Goal: Task Accomplishment & Management: Use online tool/utility

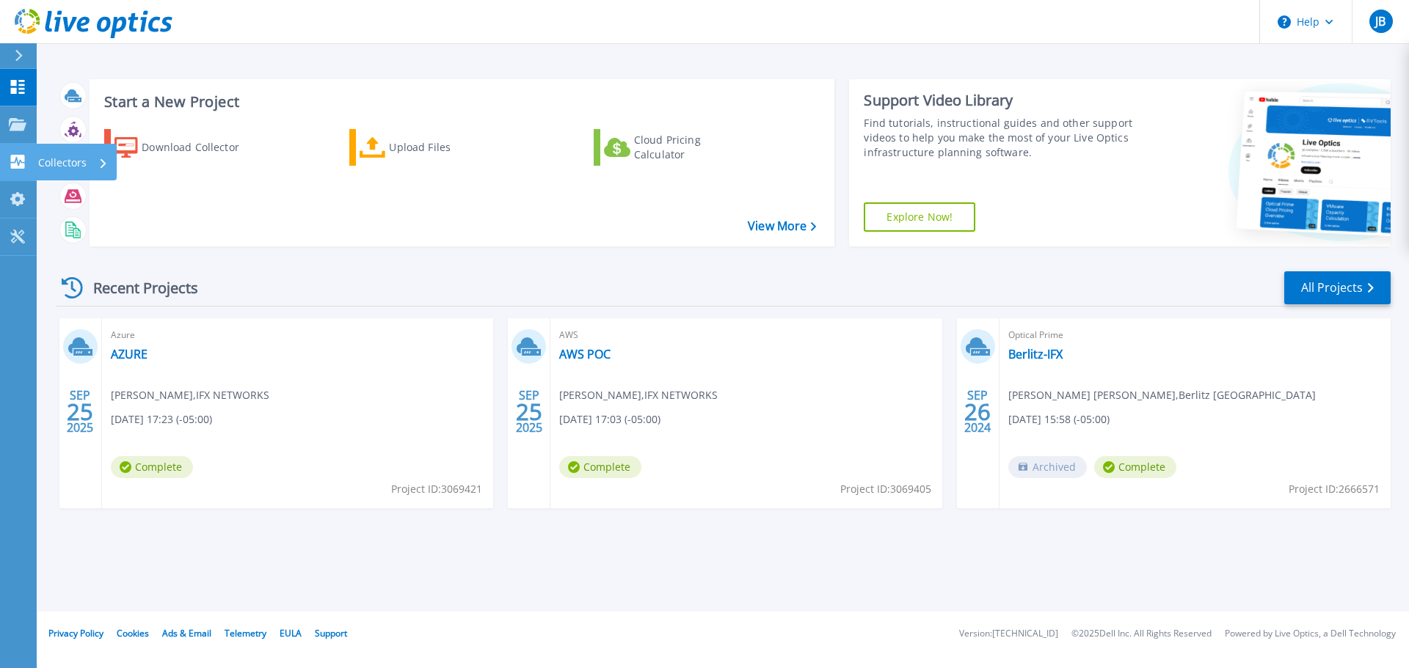
click at [56, 166] on p "Collectors" at bounding box center [62, 163] width 48 height 38
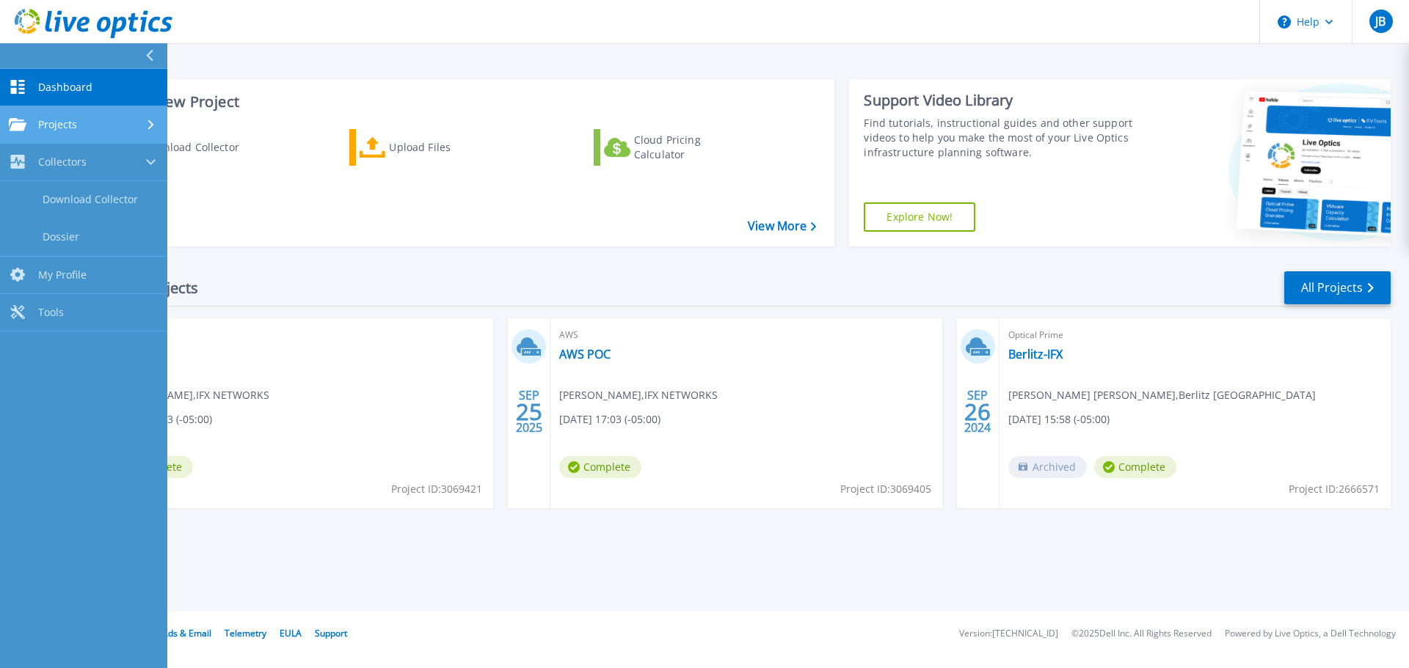
click at [92, 131] on link "Projects Projects" at bounding box center [83, 124] width 167 height 37
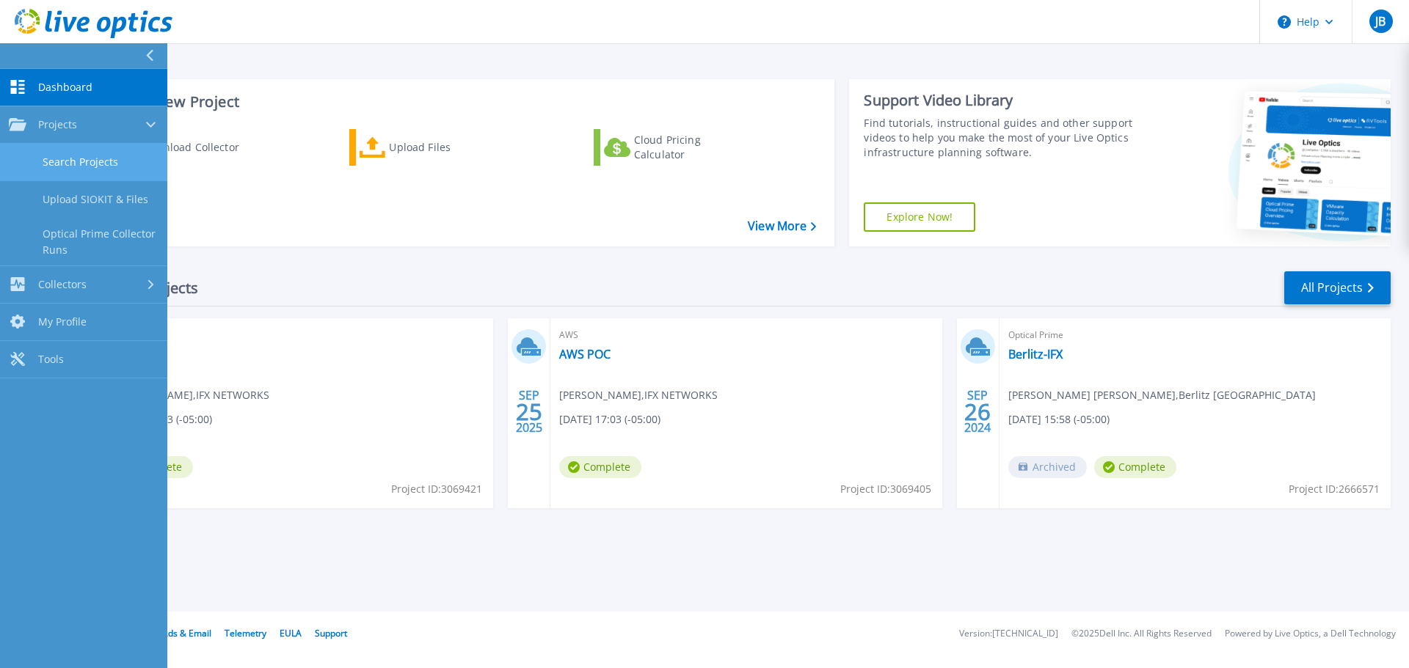
click at [87, 152] on link "Search Projects" at bounding box center [83, 162] width 167 height 37
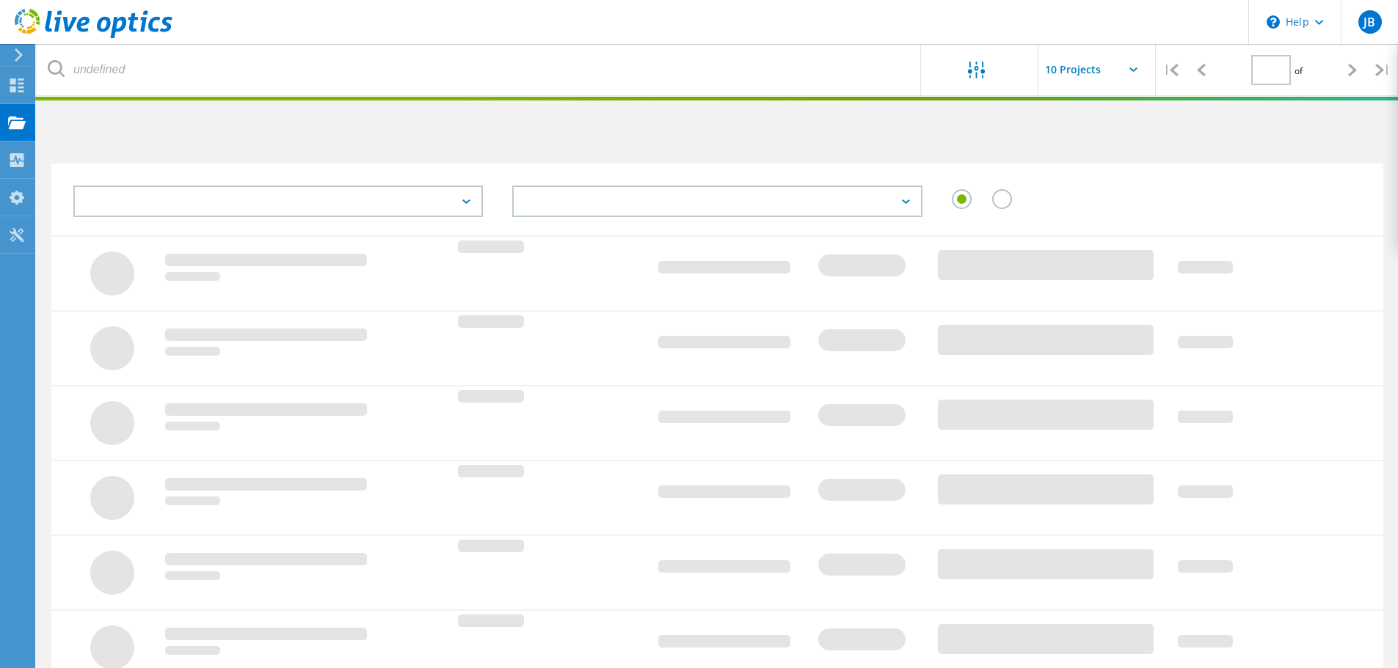
type input "1"
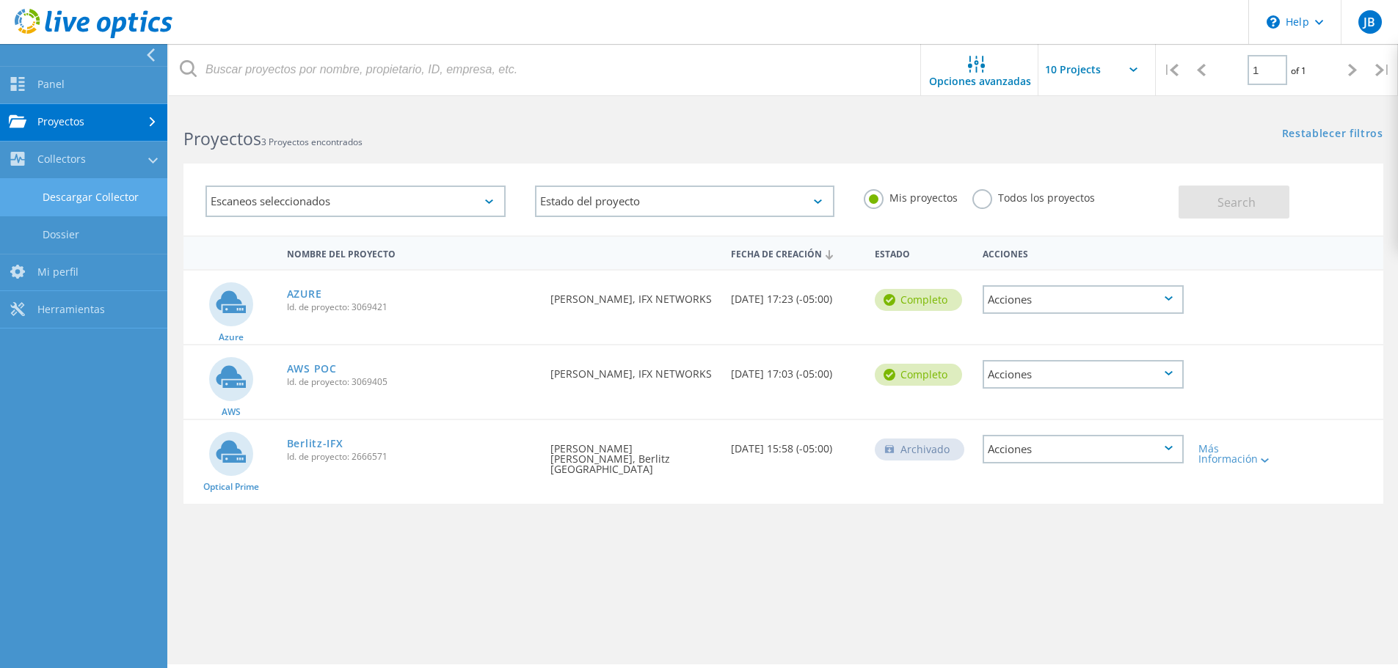
click at [112, 197] on link "Descargar Collector" at bounding box center [83, 197] width 167 height 37
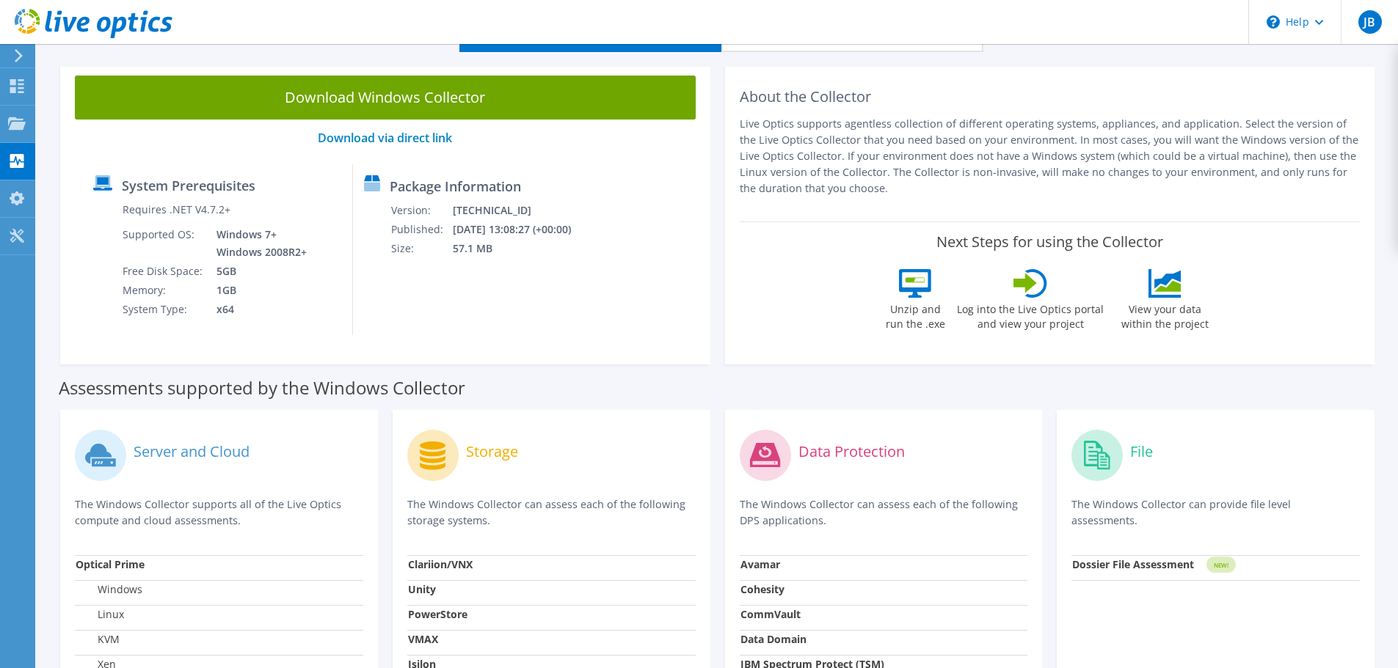
scroll to position [33, 0]
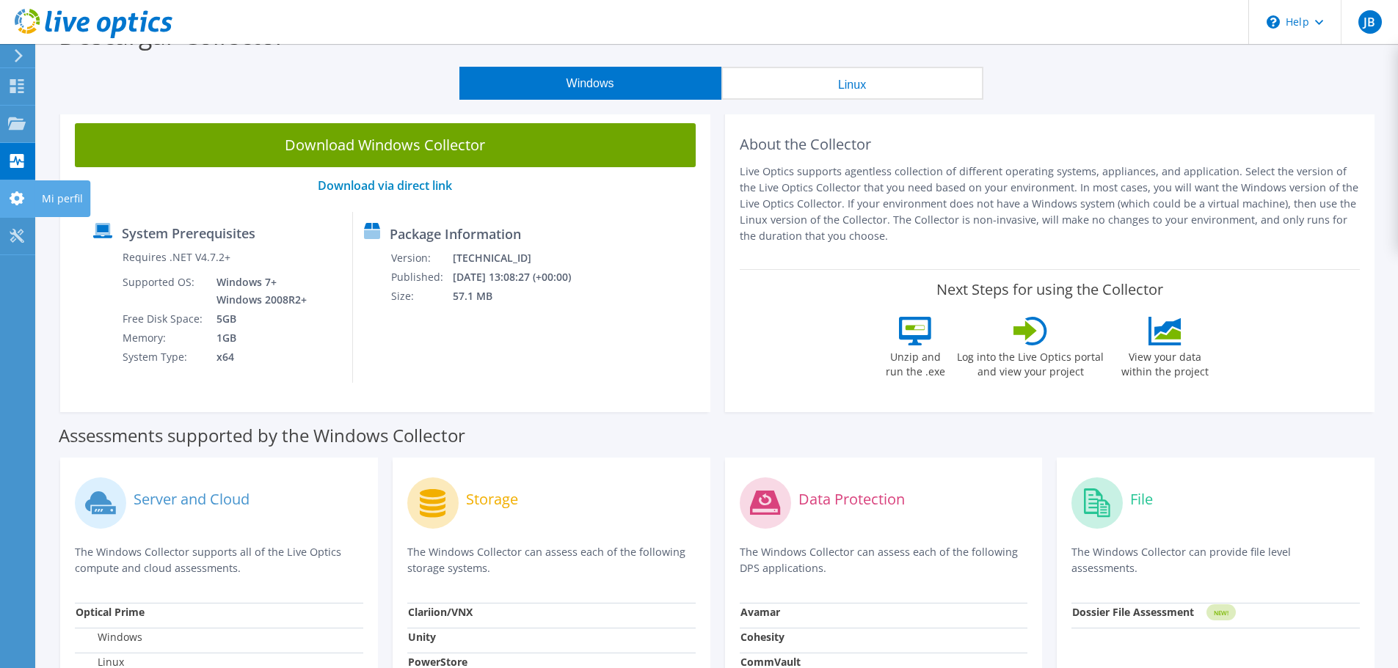
click at [22, 195] on use at bounding box center [17, 198] width 15 height 14
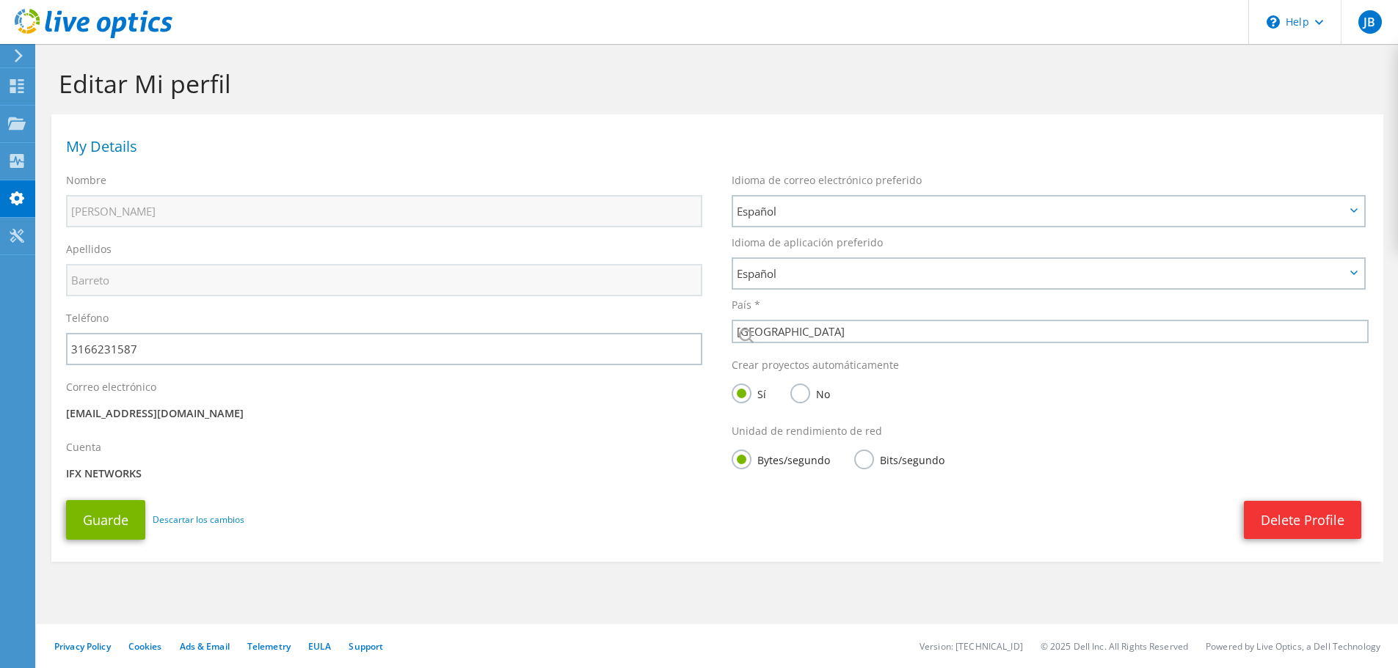
select select "48"
click at [21, 125] on use at bounding box center [17, 123] width 18 height 12
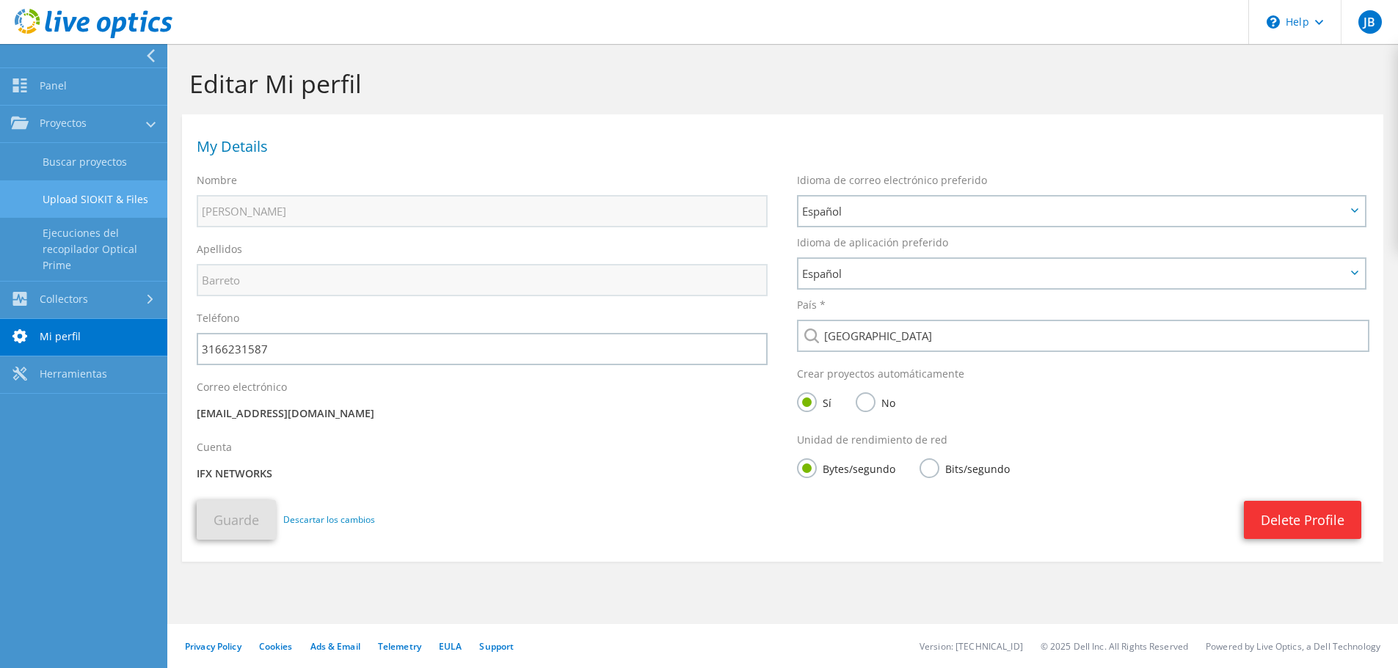
click at [90, 189] on link "Upload SIOKIT & Files" at bounding box center [83, 198] width 167 height 37
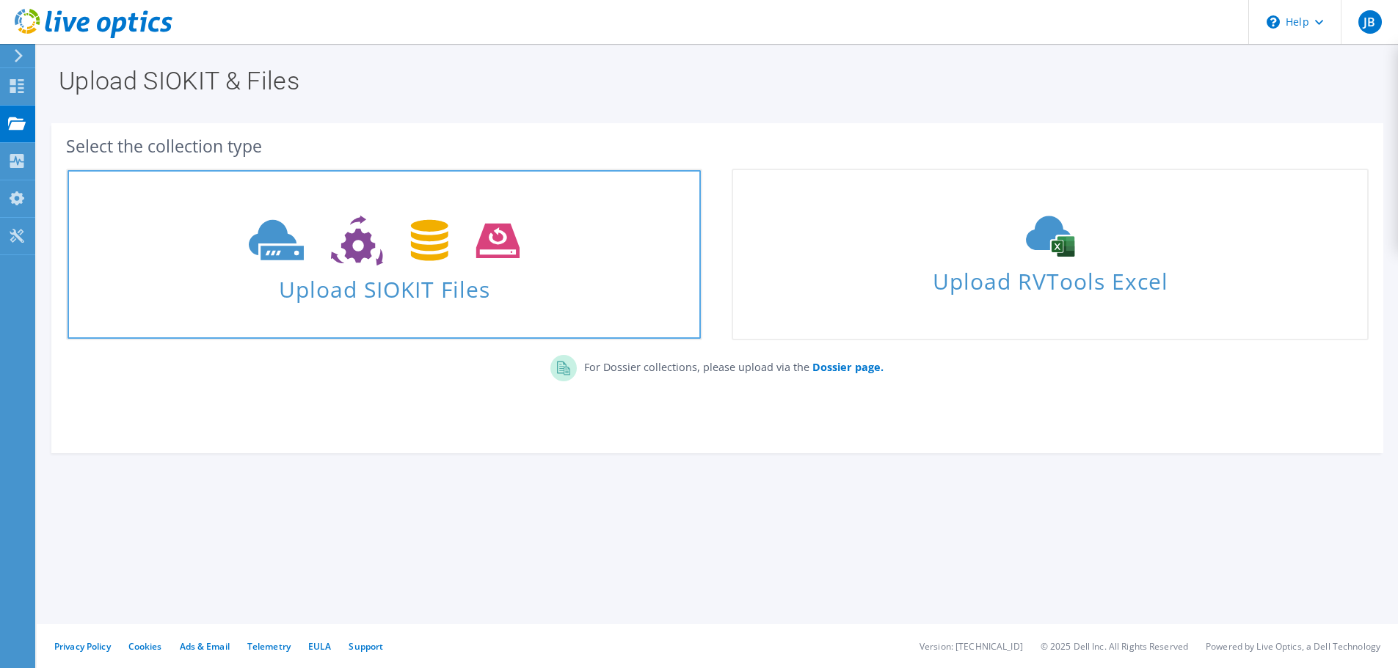
click at [398, 300] on span "Upload SIOKIT Files" at bounding box center [383, 285] width 633 height 32
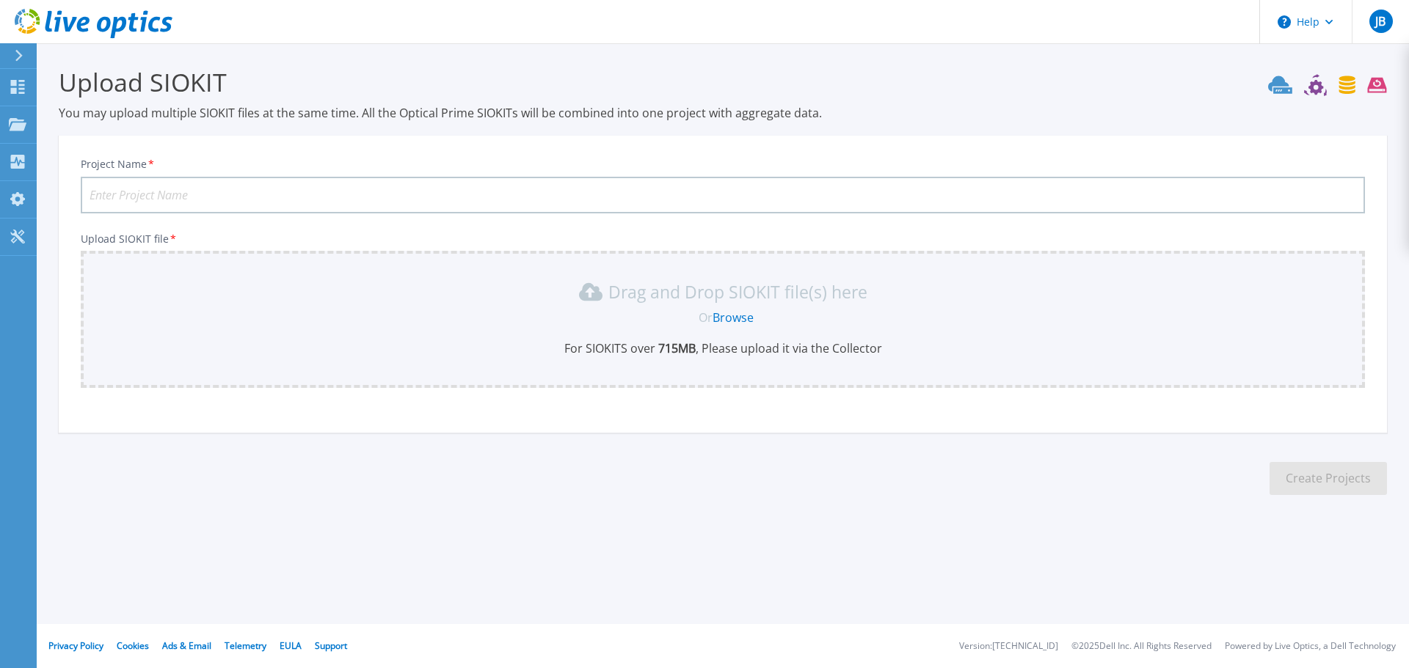
click at [734, 317] on link "Browse" at bounding box center [732, 318] width 41 height 16
click at [41, 229] on p "Tools" at bounding box center [52, 238] width 26 height 38
